Goal: Information Seeking & Learning: Learn about a topic

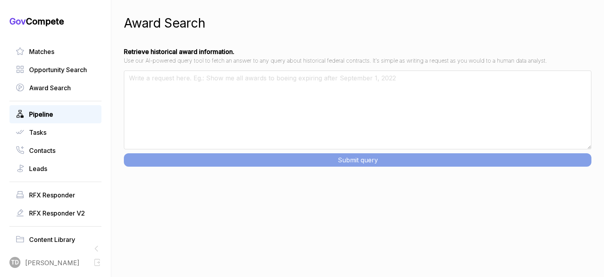
click at [46, 114] on span "Pipeline" at bounding box center [41, 113] width 24 height 9
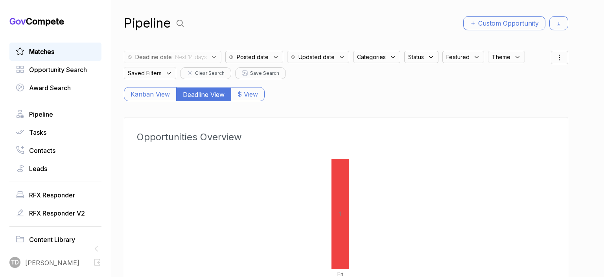
click at [31, 47] on span "Matches" at bounding box center [41, 51] width 25 height 9
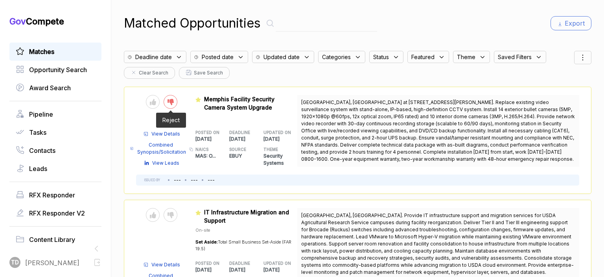
click at [173, 101] on icon at bounding box center [171, 102] width 6 height 6
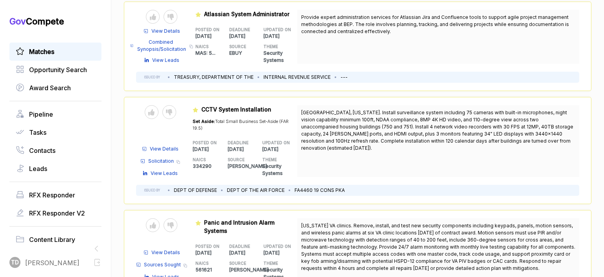
scroll to position [393, 0]
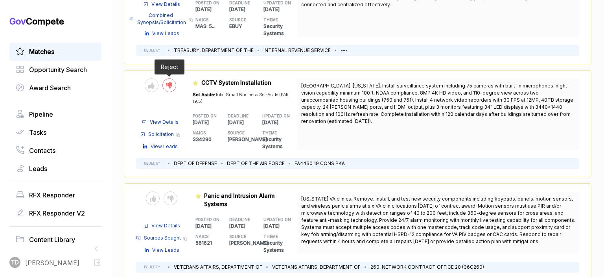
click at [172, 85] on icon at bounding box center [169, 85] width 6 height 6
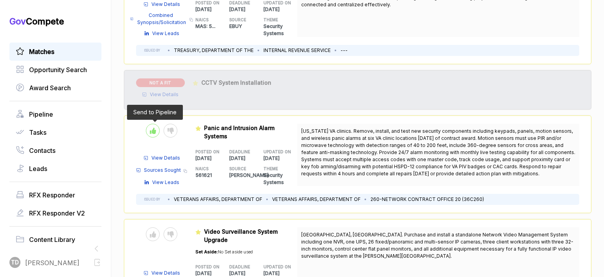
click at [156, 129] on icon at bounding box center [153, 130] width 6 height 6
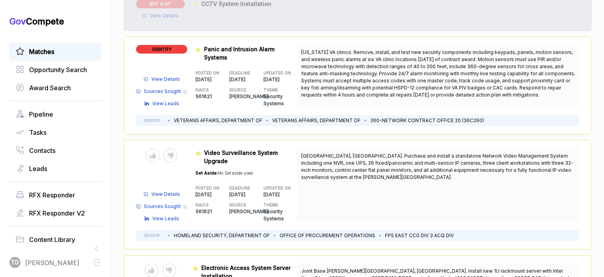
scroll to position [511, 0]
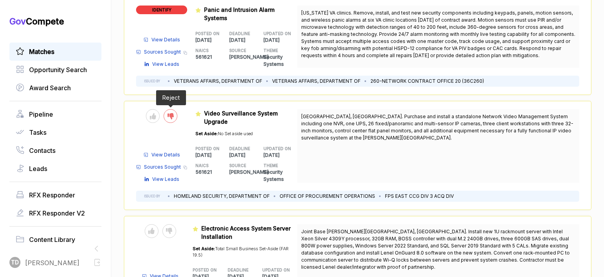
click at [174, 119] on icon at bounding box center [171, 116] width 6 height 6
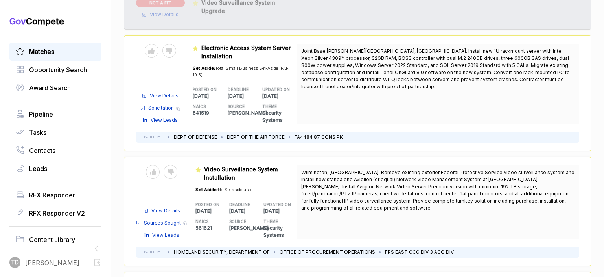
scroll to position [629, 0]
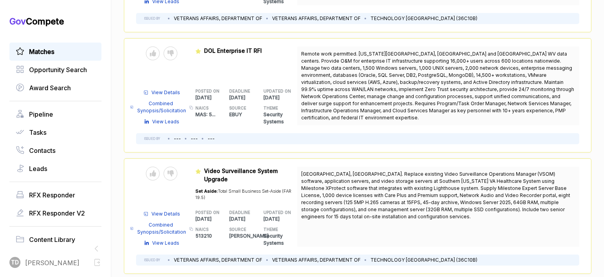
scroll to position [1086, 0]
click at [156, 174] on icon at bounding box center [153, 173] width 6 height 6
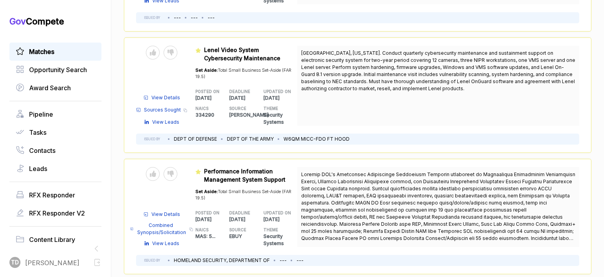
scroll to position [1479, 0]
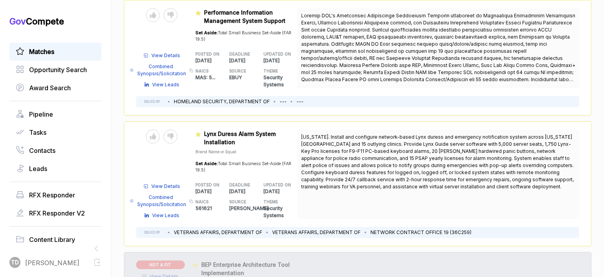
scroll to position [1676, 0]
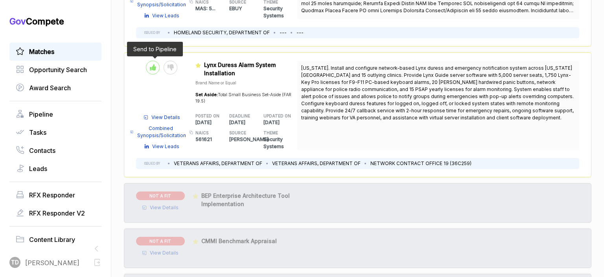
click at [156, 69] on icon at bounding box center [153, 67] width 6 height 6
click at [166, 129] on span "Combined Synopsis/Solicitation" at bounding box center [161, 132] width 50 height 14
